Goal: Task Accomplishment & Management: Manage account settings

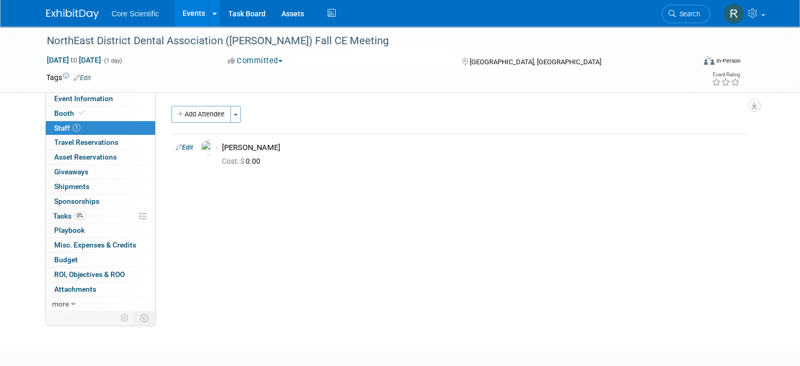
click at [63, 7] on link at bounding box center [78, 9] width 65 height 8
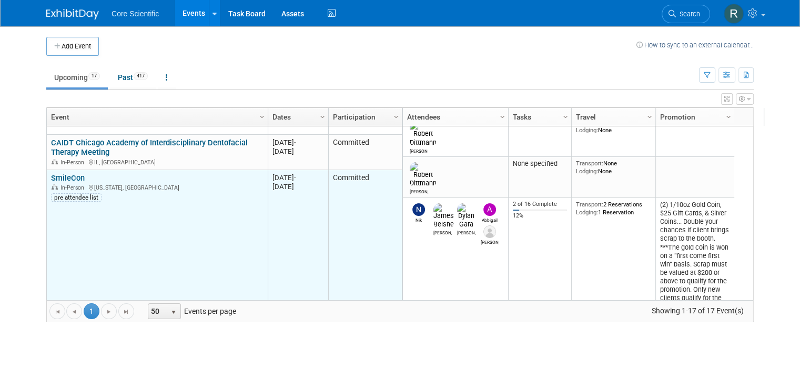
scroll to position [316, 0]
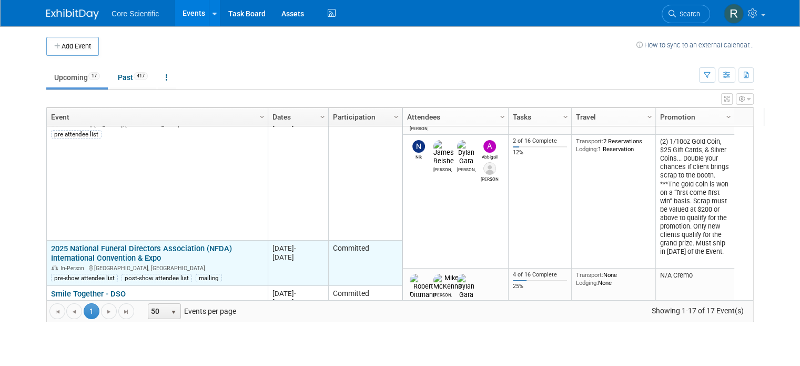
click at [95, 253] on link "2025 National Funeral Directors Association (NFDA) International Convention & E…" at bounding box center [141, 253] width 181 height 19
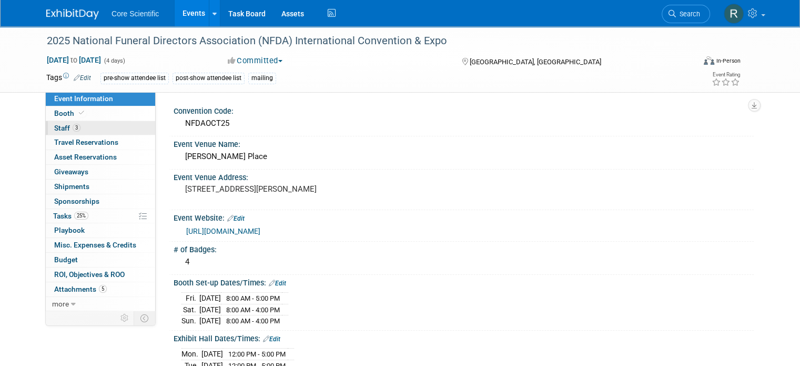
click at [78, 125] on link "3 Staff 3" at bounding box center [100, 128] width 109 height 14
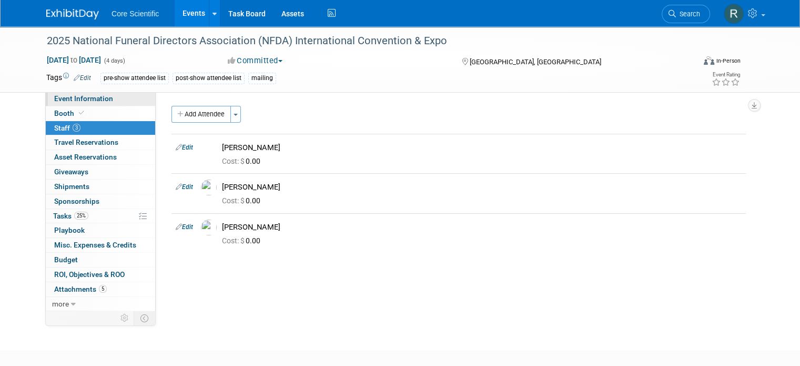
click at [82, 94] on link "Event Information" at bounding box center [100, 99] width 109 height 14
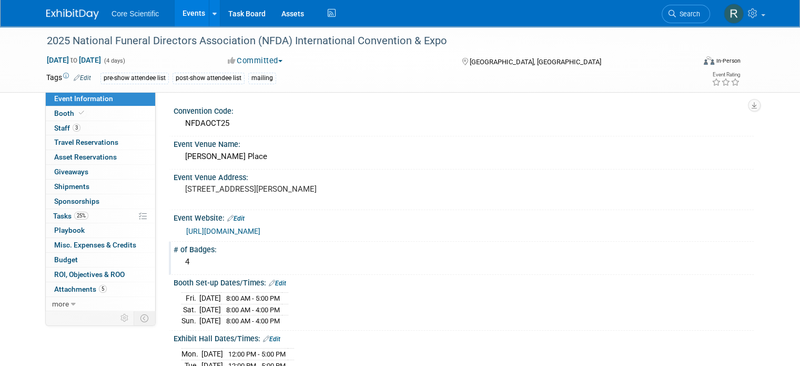
click at [296, 261] on div "4" at bounding box center [464, 262] width 565 height 16
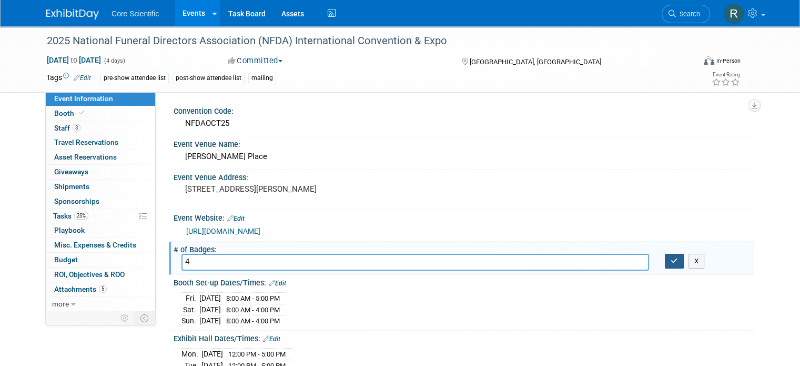
click at [680, 263] on button "button" at bounding box center [674, 261] width 19 height 15
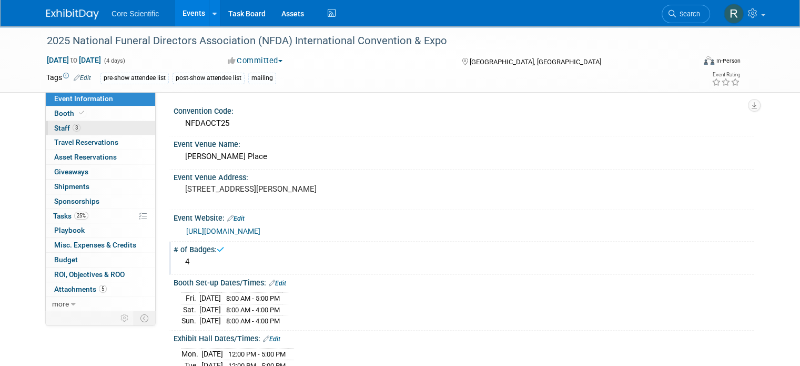
click at [88, 128] on link "3 Staff 3" at bounding box center [100, 128] width 109 height 14
